Goal: Use online tool/utility: Utilize a website feature to perform a specific function

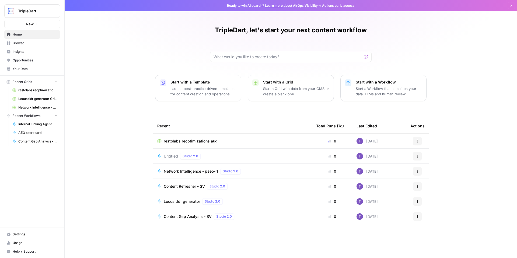
click at [30, 45] on span "Browse" at bounding box center [35, 43] width 45 height 5
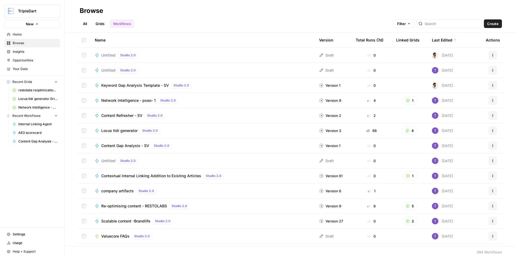
click at [135, 145] on span "Content Gap Analysis - SV" at bounding box center [125, 145] width 48 height 5
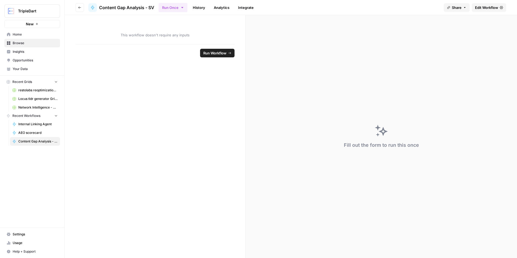
click at [489, 10] on link "Edit Workflow" at bounding box center [489, 7] width 34 height 9
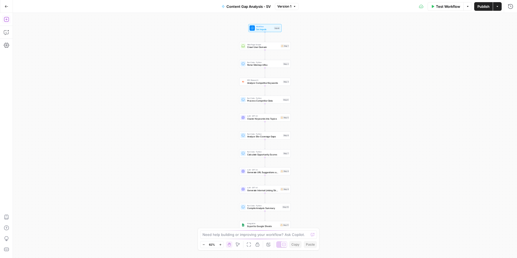
click at [8, 19] on icon "button" at bounding box center [6, 19] width 5 height 5
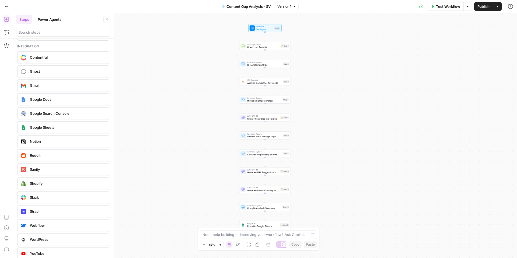
scroll to position [970, 0]
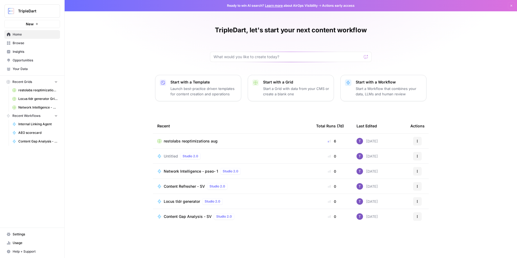
click at [25, 60] on span "Opportunities" at bounding box center [35, 60] width 45 height 5
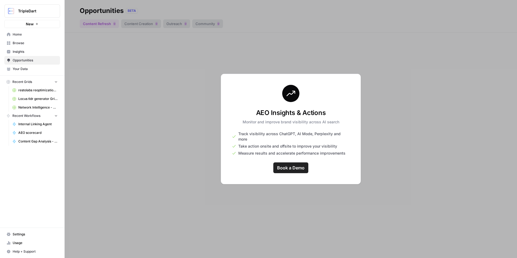
click at [139, 120] on div at bounding box center [291, 129] width 453 height 258
click at [37, 40] on link "Browse" at bounding box center [32, 43] width 56 height 9
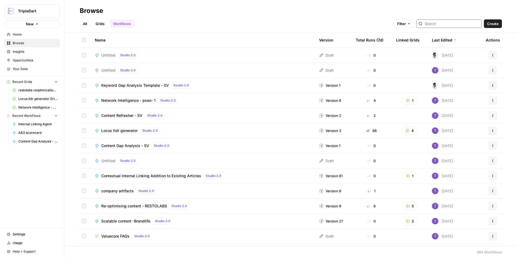
click at [441, 23] on input "search" at bounding box center [452, 23] width 55 height 5
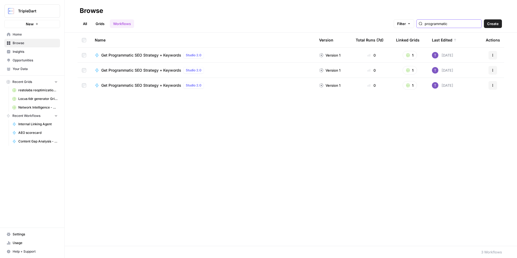
type input "programmatic"
click at [147, 54] on span "Get Programmatic SEO Strategy + Keywords" at bounding box center [141, 55] width 80 height 5
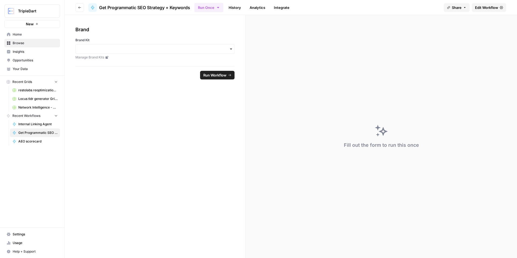
click at [487, 8] on span "Edit Workflow" at bounding box center [486, 7] width 23 height 5
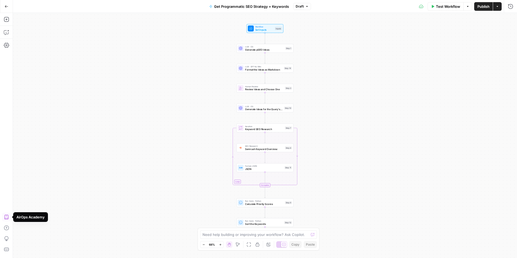
click at [467, 8] on icon "button" at bounding box center [467, 6] width 3 height 3
click at [500, 7] on button "Actions" at bounding box center [497, 6] width 9 height 9
click at [412, 72] on div "Workflow Set Inputs Inputs LLM · O3 Generate pSEO Ideas Step 1 LLM · GPT-4o Min…" at bounding box center [265, 135] width 504 height 245
click at [6, 8] on icon "button" at bounding box center [7, 7] width 4 height 4
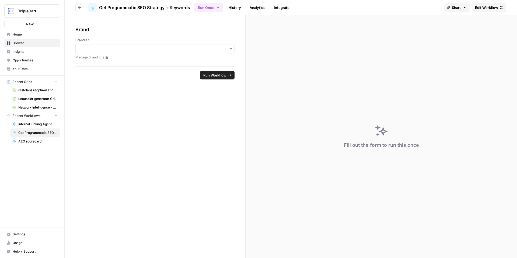
click at [77, 5] on button "Go back" at bounding box center [79, 7] width 9 height 9
